Goal: Task Accomplishment & Management: Use online tool/utility

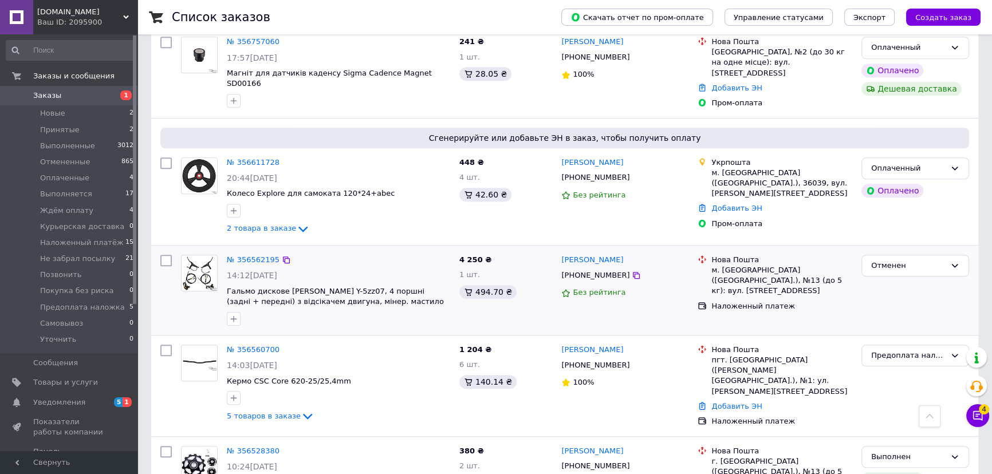
scroll to position [1041, 0]
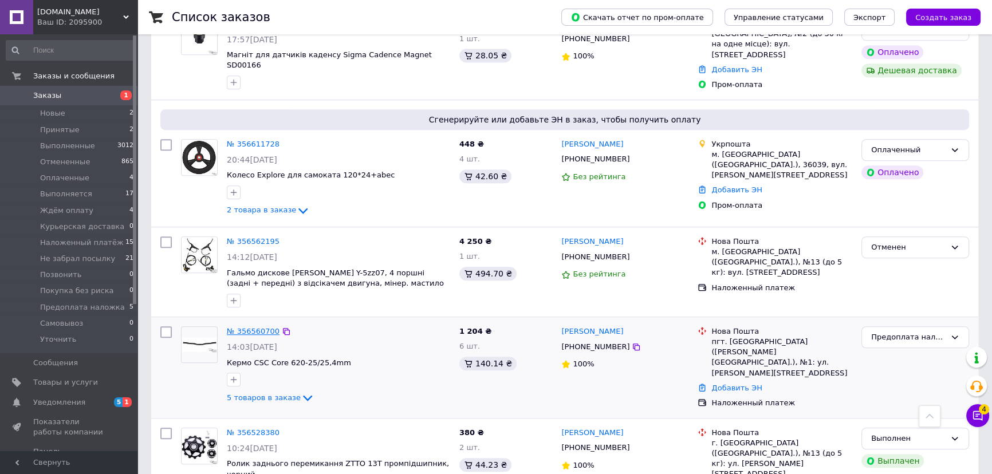
click at [258, 327] on link "№ 356560700" at bounding box center [253, 331] width 53 height 9
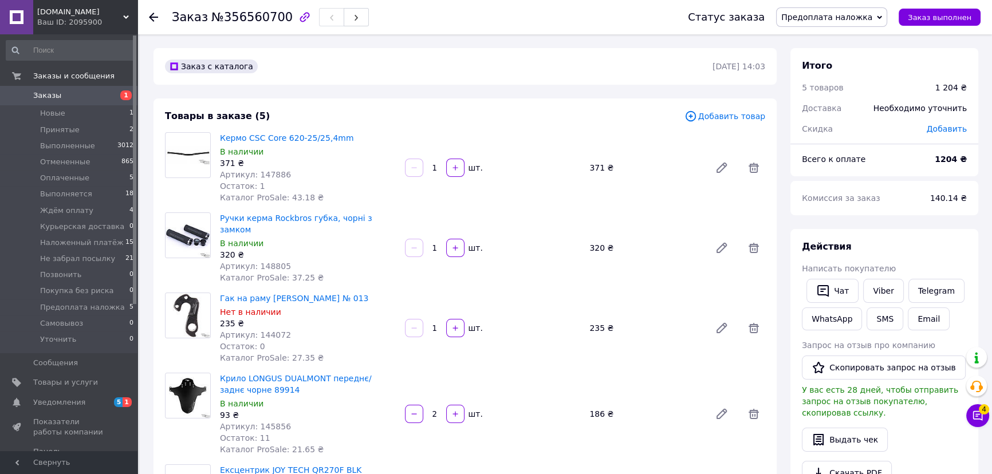
click at [730, 111] on span "Добавить товар" at bounding box center [724, 116] width 81 height 13
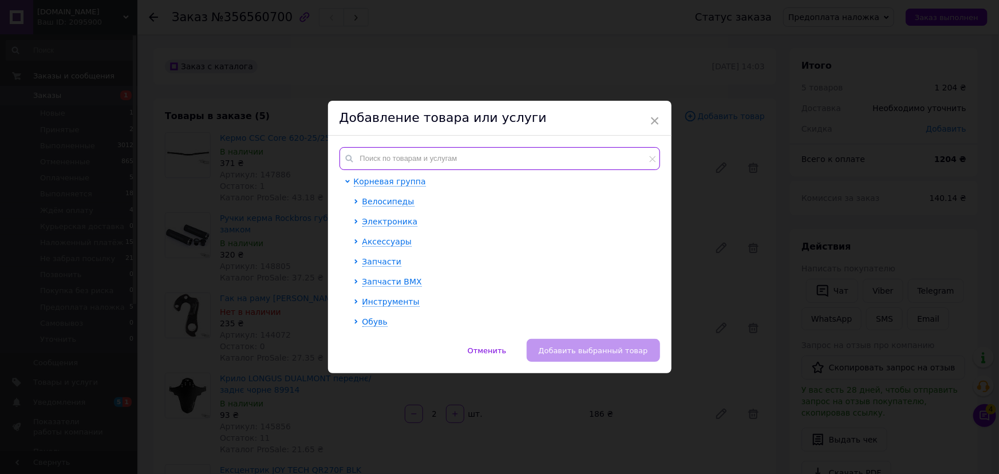
click at [366, 160] on input "text" at bounding box center [500, 158] width 321 height 23
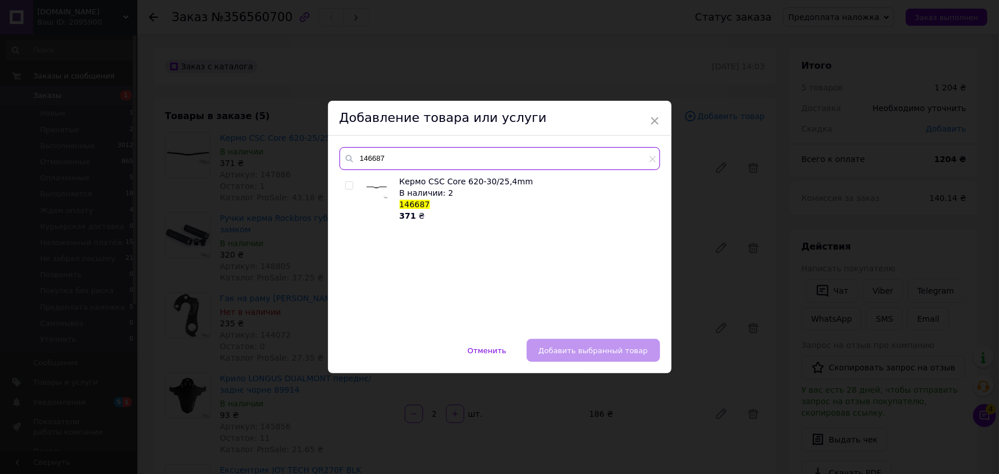
type input "146687"
click at [348, 184] on input "checkbox" at bounding box center [348, 185] width 7 height 7
checkbox input "true"
click at [595, 346] on span "Добавить выбранный товар" at bounding box center [593, 350] width 109 height 9
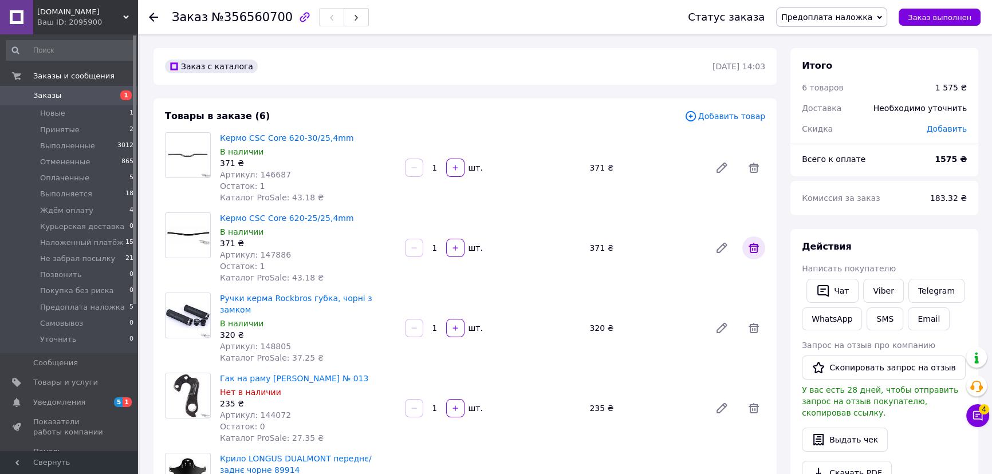
click at [755, 252] on icon at bounding box center [753, 248] width 10 height 10
